Goal: Entertainment & Leisure: Browse casually

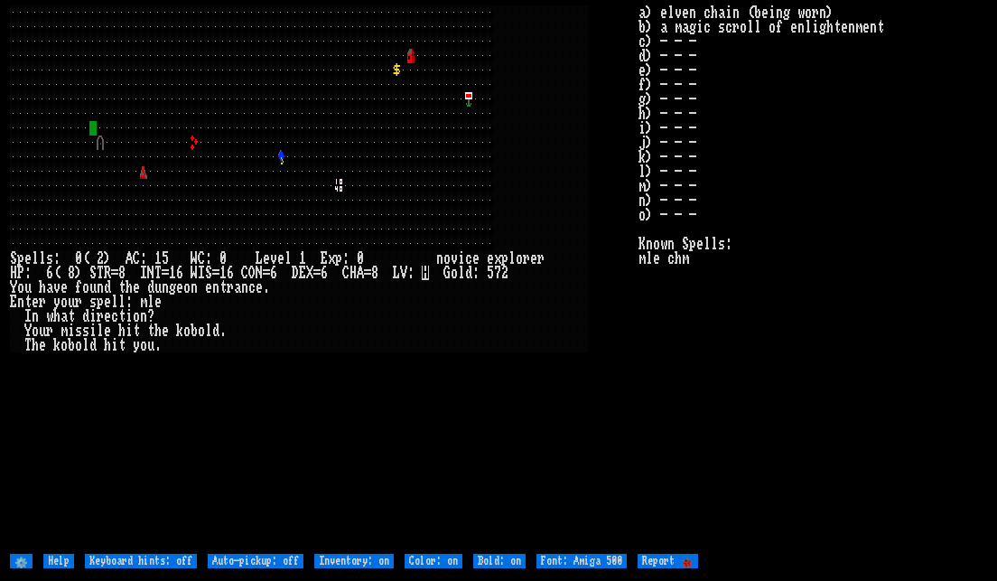
click at [456, 377] on larn at bounding box center [324, 277] width 628 height 545
click at [668, 327] on stats "a) elven chain (being worn) b) a magic scroll of enlightenment c) - - - d) - - …" at bounding box center [812, 277] width 349 height 545
